Goal: Information Seeking & Learning: Learn about a topic

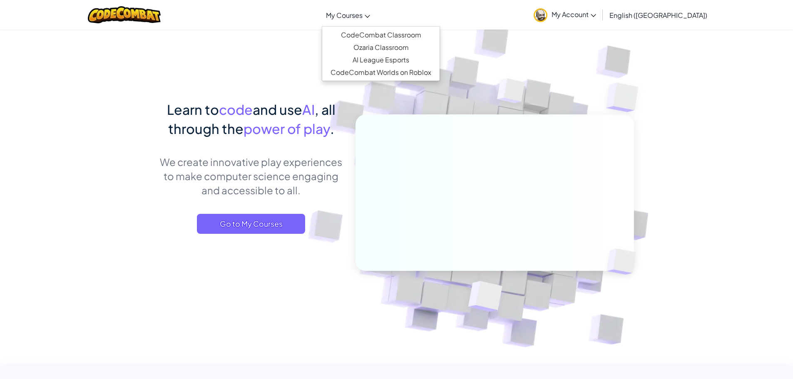
click at [362, 13] on span "My Courses" at bounding box center [344, 15] width 37 height 9
click at [547, 20] on img at bounding box center [540, 15] width 14 height 14
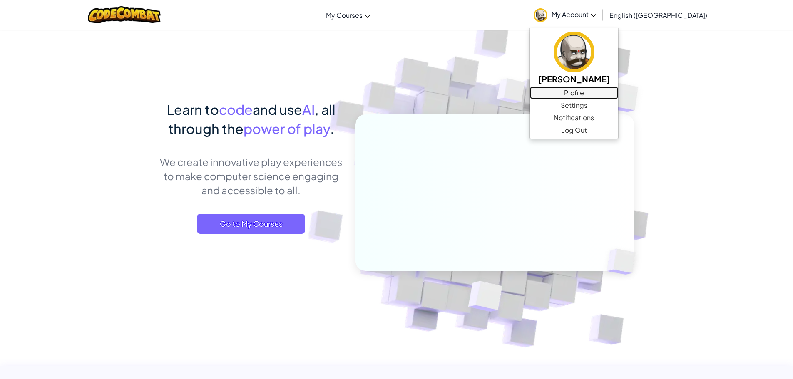
click at [611, 95] on link "Profile" at bounding box center [574, 93] width 88 height 12
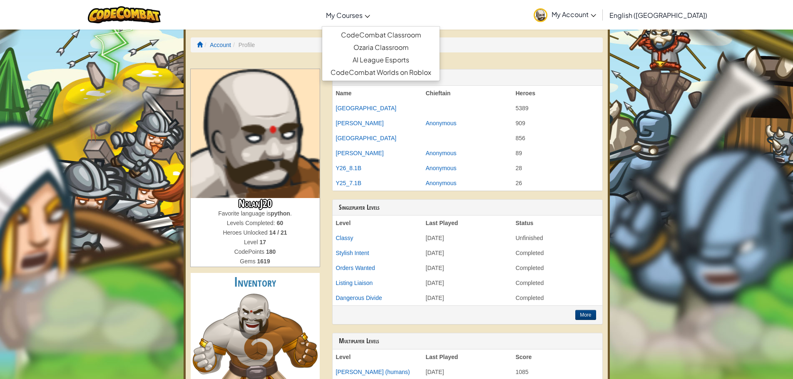
click at [362, 18] on span "My Courses" at bounding box center [344, 15] width 37 height 9
click at [377, 32] on link "CodeCombat Classroom" at bounding box center [380, 35] width 117 height 12
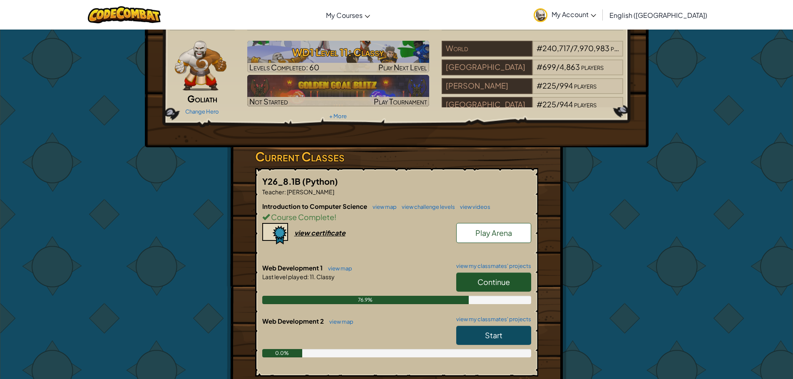
scroll to position [42, 0]
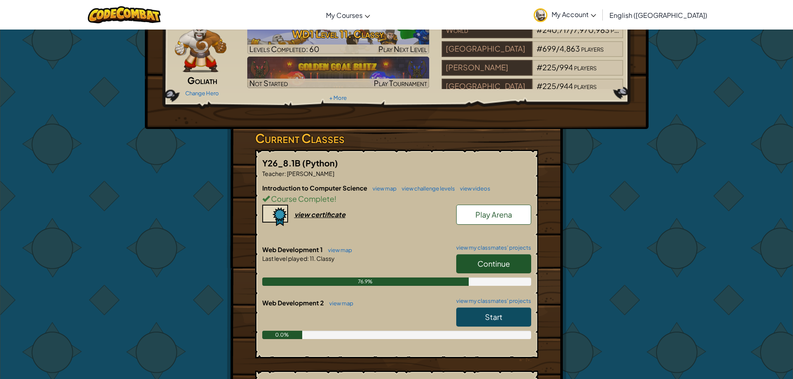
click at [479, 265] on span "Continue" at bounding box center [493, 264] width 32 height 10
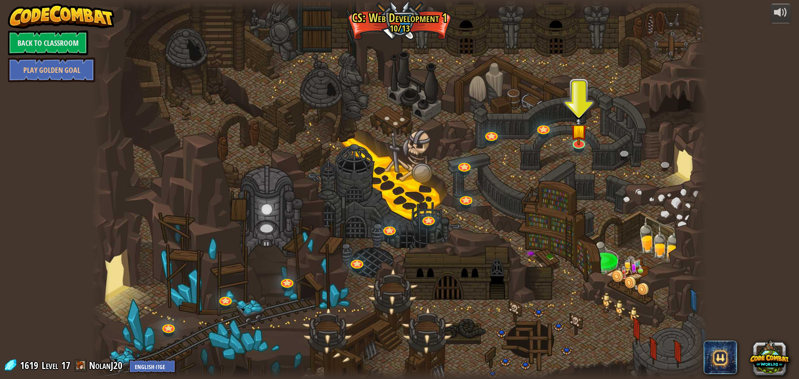
click at [603, 157] on div at bounding box center [399, 189] width 617 height 379
click at [583, 142] on img at bounding box center [578, 124] width 17 height 38
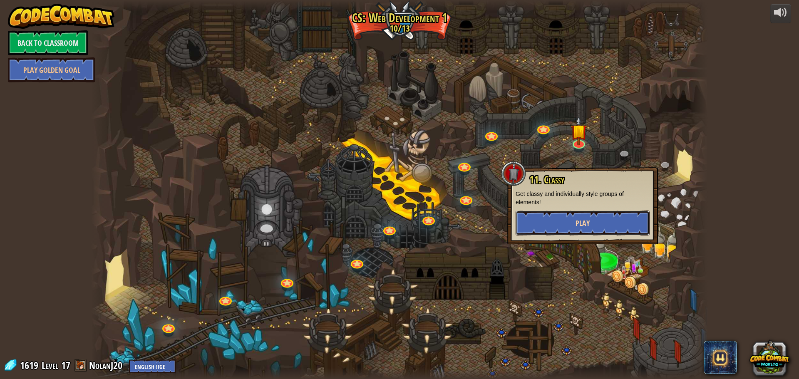
click at [570, 221] on button "Play" at bounding box center [583, 223] width 134 height 25
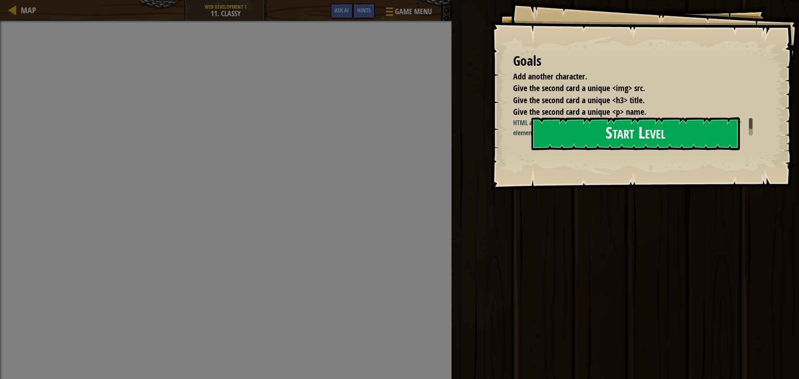
drag, startPoint x: 662, startPoint y: 130, endPoint x: 659, endPoint y: 134, distance: 5.6
click at [660, 131] on button "Start Level" at bounding box center [635, 133] width 208 height 33
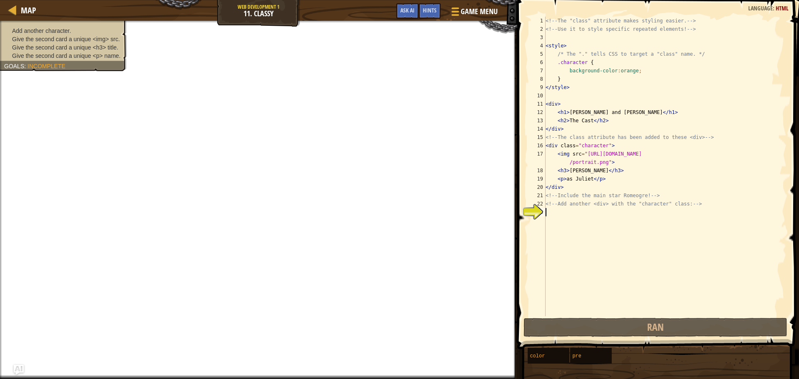
click at [575, 209] on div "<!-- The "class" attribute makes styling easier. --> <!-- Use it to style speci…" at bounding box center [665, 175] width 243 height 316
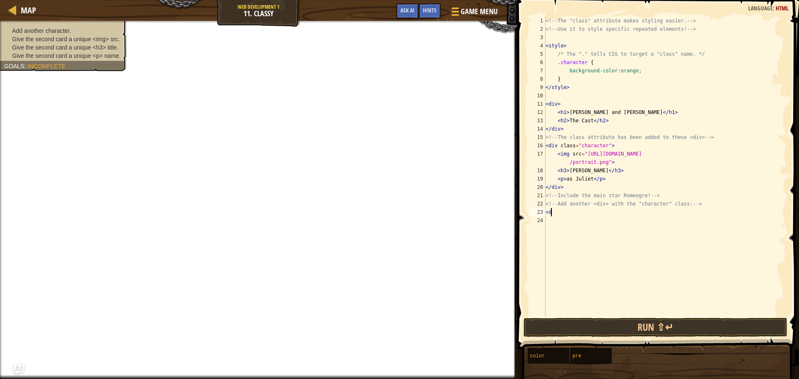
scroll to position [4, 0]
type textarea "<div>"
drag, startPoint x: 643, startPoint y: 233, endPoint x: 560, endPoint y: 227, distance: 83.4
click at [551, 221] on div "<!-- The "class" attribute makes styling easier. --> <!-- Use it to style speci…" at bounding box center [665, 175] width 243 height 316
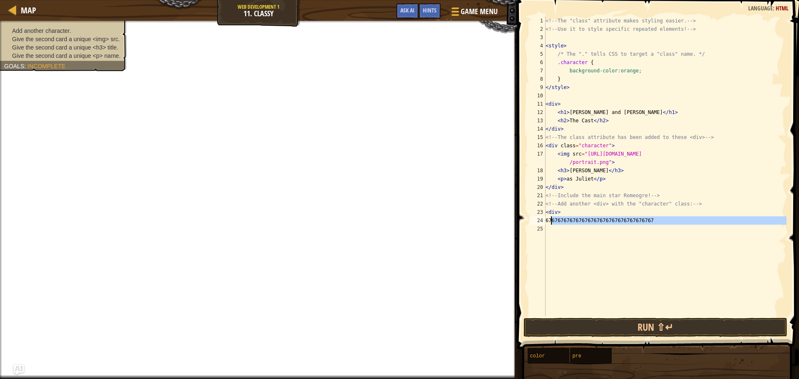
scroll to position [4, 0]
type textarea "6"
